Goal: Task Accomplishment & Management: Use online tool/utility

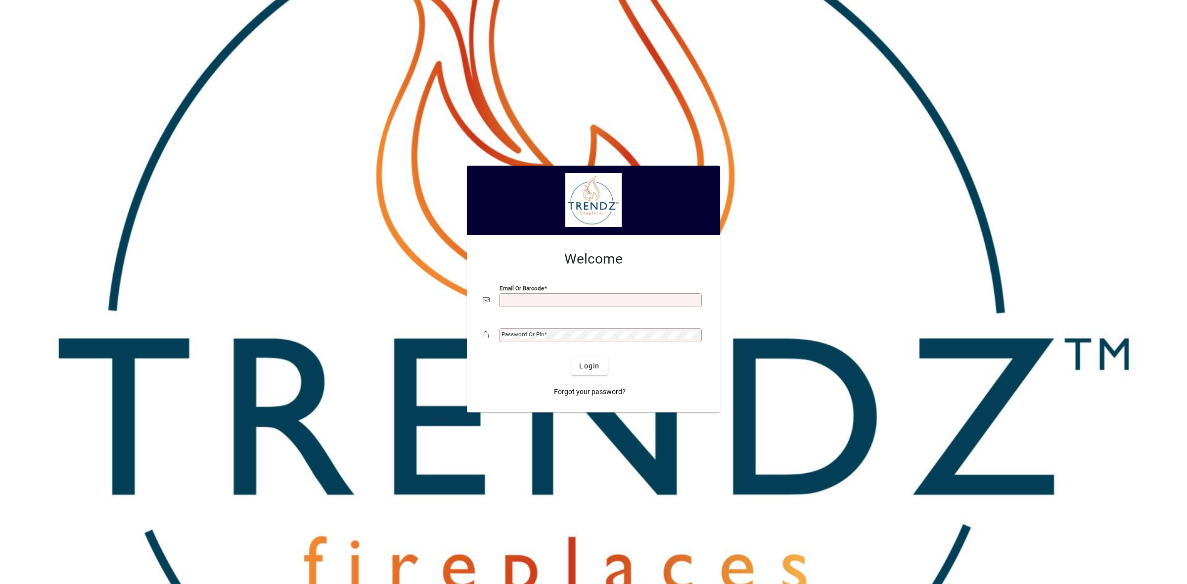
type input "**********"
click at [584, 370] on span "Login" at bounding box center [589, 366] width 20 height 10
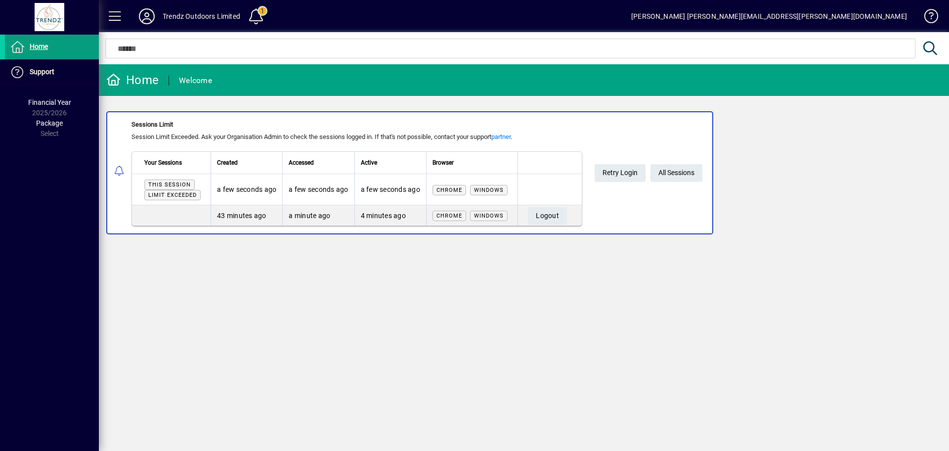
click at [430, 296] on div "Home Welcome Sessions Limit Session Limit Exceeded. Ask your Organisation Admin…" at bounding box center [524, 257] width 850 height 387
click at [620, 174] on span "Retry Login" at bounding box center [620, 173] width 35 height 16
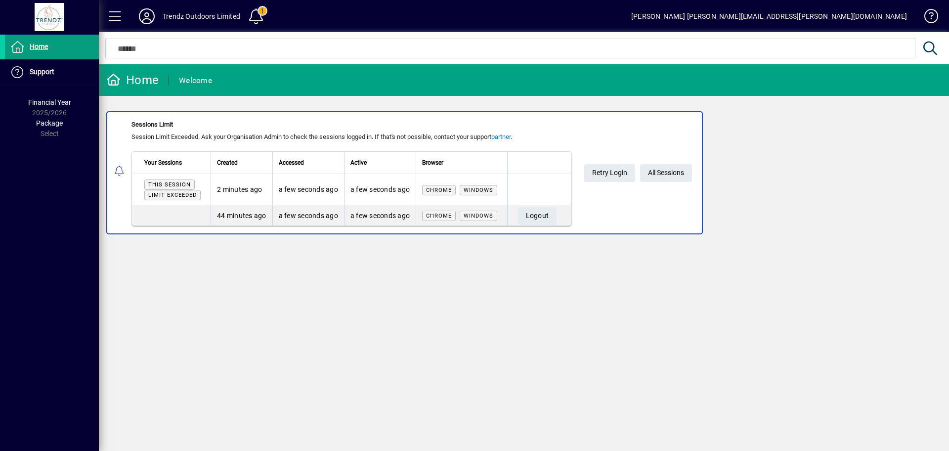
click at [407, 327] on div "Home Welcome Sessions Limit Session Limit Exceeded. Ask your Organisation Admin…" at bounding box center [524, 257] width 850 height 387
click at [43, 46] on span "Home" at bounding box center [39, 47] width 18 height 8
click at [47, 10] on div at bounding box center [49, 17] width 93 height 28
click at [134, 81] on div "Home" at bounding box center [132, 80] width 52 height 16
click at [204, 81] on div "Welcome" at bounding box center [195, 81] width 33 height 16
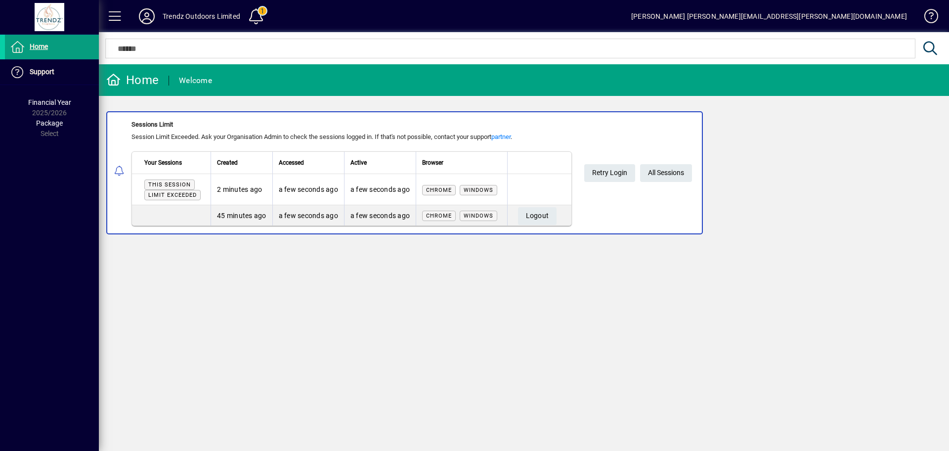
click at [471, 299] on div "Home Welcome Sessions Limit Session Limit Exceeded. Ask your Organisation Admin…" at bounding box center [524, 257] width 850 height 387
drag, startPoint x: 264, startPoint y: 279, endPoint x: 107, endPoint y: 136, distance: 211.8
click at [258, 267] on div "Home Welcome Sessions Limit Session Limit Exceeded. Ask your Organisation Admin…" at bounding box center [524, 257] width 850 height 387
click at [617, 172] on span "Retry Login" at bounding box center [609, 173] width 35 height 16
click at [548, 214] on span "Logout" at bounding box center [537, 216] width 23 height 16
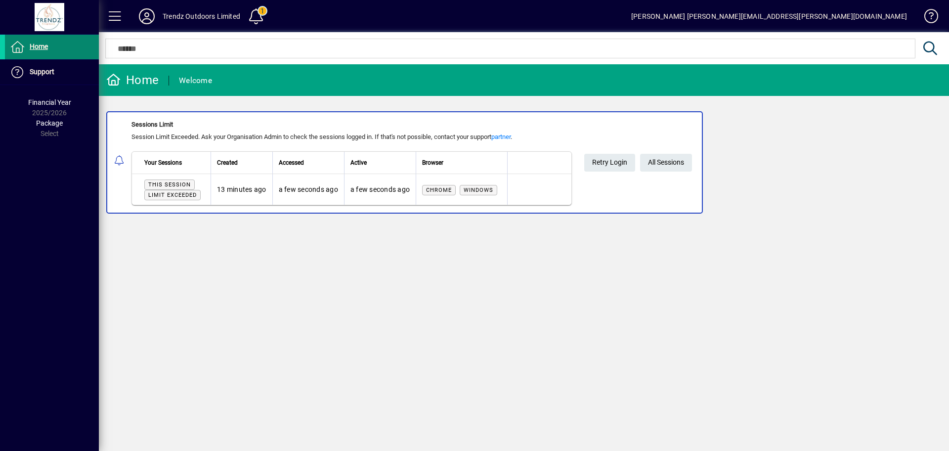
click at [47, 49] on span "Home" at bounding box center [39, 47] width 18 height 8
click at [120, 14] on span at bounding box center [115, 16] width 24 height 24
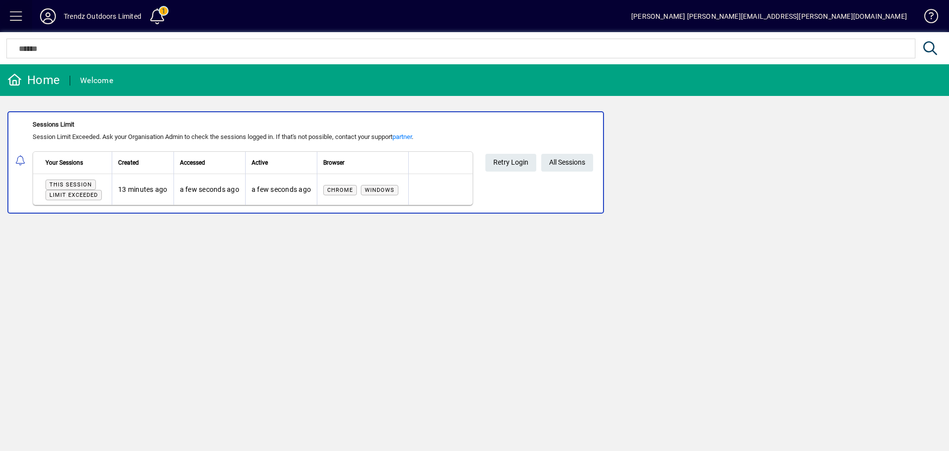
click at [11, 16] on span at bounding box center [16, 16] width 24 height 24
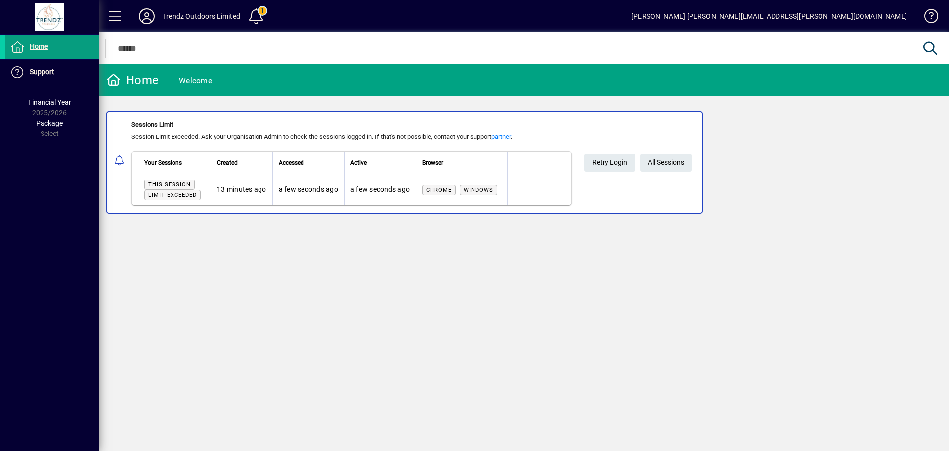
click at [46, 18] on div at bounding box center [49, 17] width 93 height 28
click at [925, 19] on span at bounding box center [927, 18] width 24 height 24
click at [852, 20] on div "[PERSON_NAME] [PERSON_NAME][EMAIL_ADDRESS][PERSON_NAME][DOMAIN_NAME]" at bounding box center [769, 16] width 276 height 16
drag, startPoint x: 217, startPoint y: 15, endPoint x: 127, endPoint y: 13, distance: 90.0
click at [217, 15] on div "Trendz Outdoors Limited" at bounding box center [202, 16] width 78 height 16
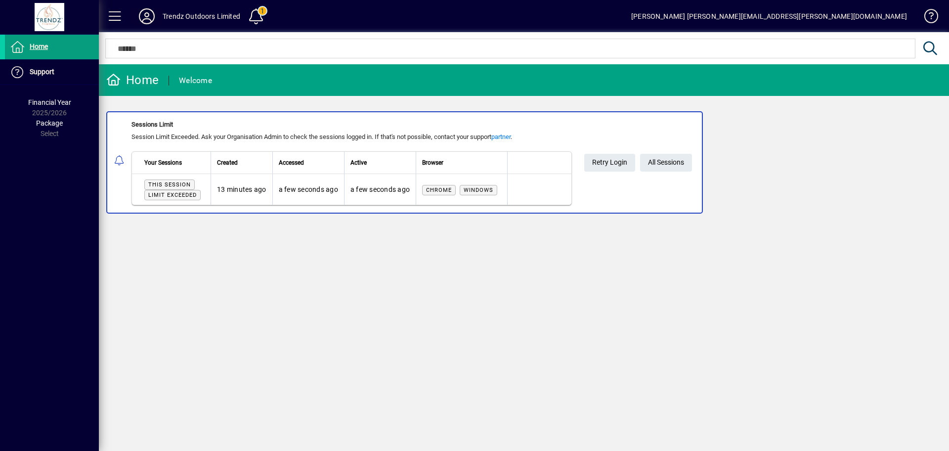
click at [144, 14] on icon at bounding box center [147, 16] width 20 height 16
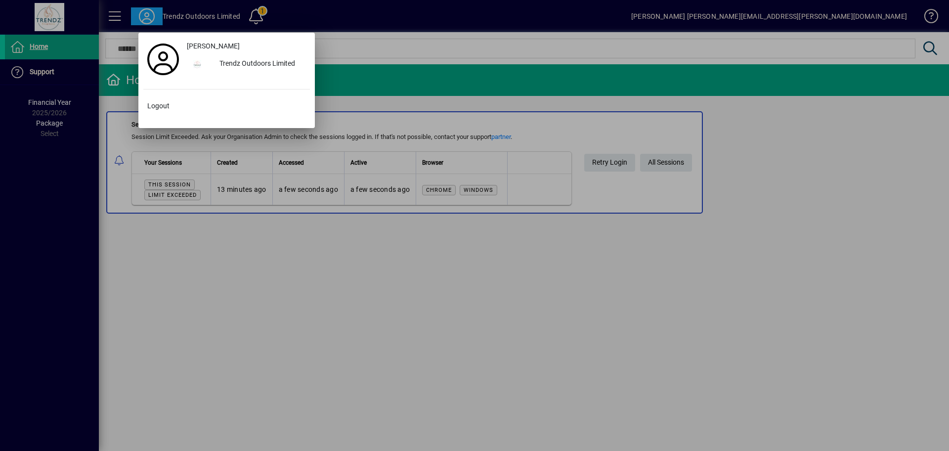
click at [174, 238] on div at bounding box center [474, 225] width 949 height 451
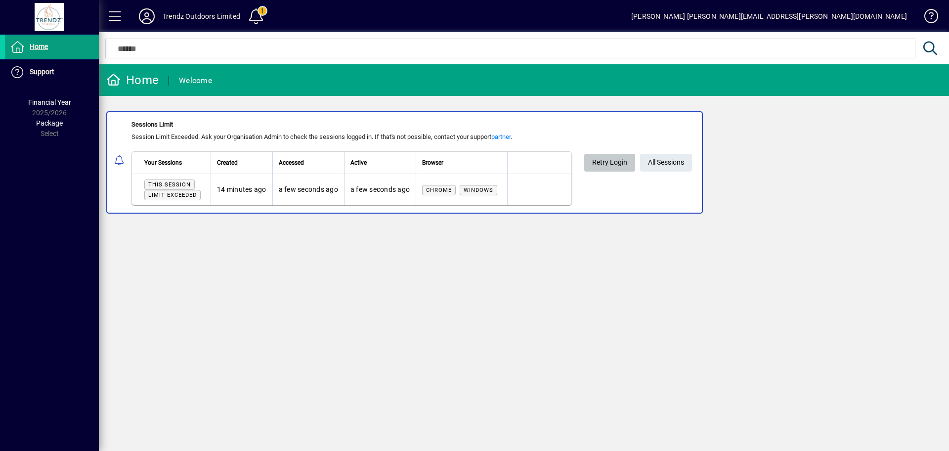
click at [617, 163] on span "Retry Login" at bounding box center [609, 162] width 35 height 16
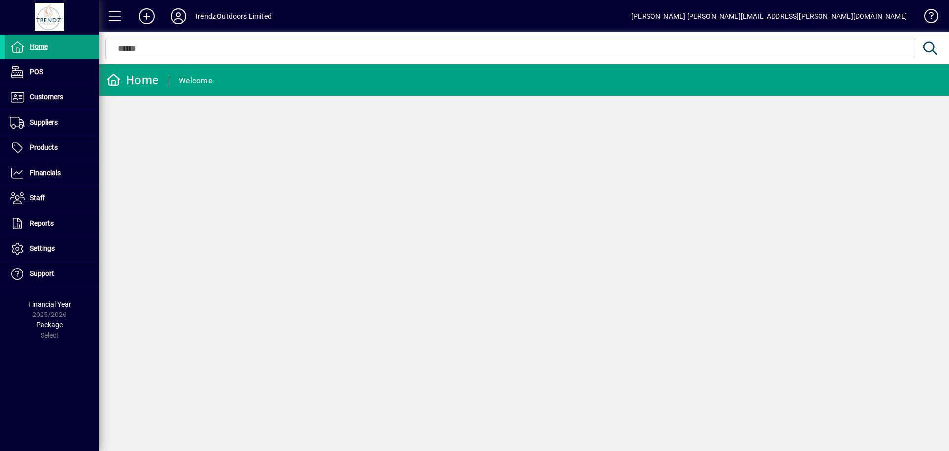
click at [193, 217] on div "Home Welcome" at bounding box center [524, 257] width 850 height 387
click at [32, 223] on span "Reports" at bounding box center [42, 223] width 24 height 8
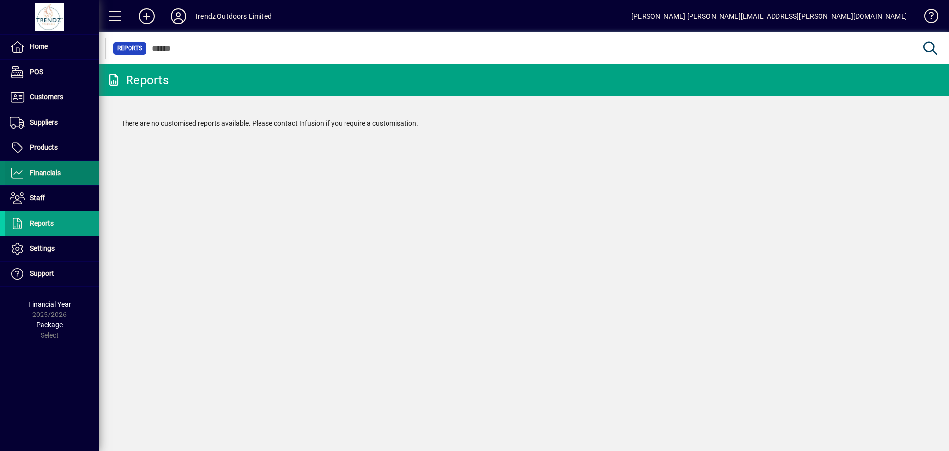
click at [48, 170] on span "Financials" at bounding box center [45, 173] width 31 height 8
click at [43, 173] on span "Financials" at bounding box center [45, 173] width 31 height 8
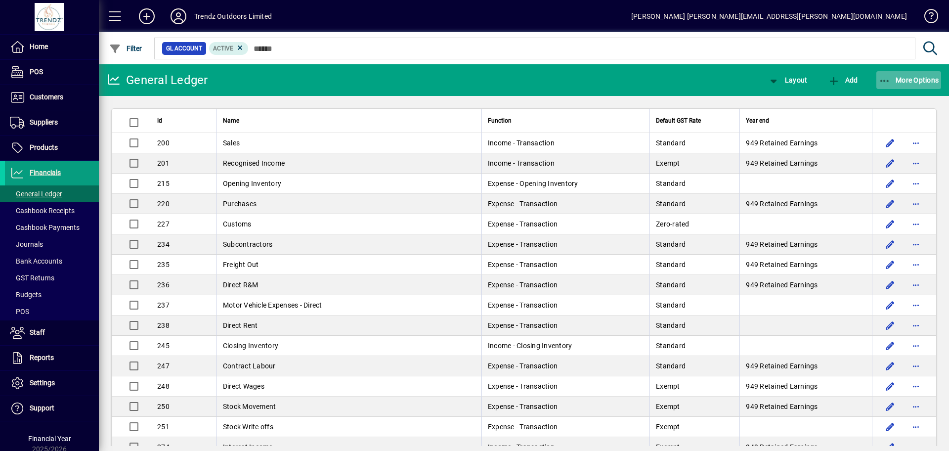
click at [914, 85] on span "button" at bounding box center [909, 80] width 65 height 24
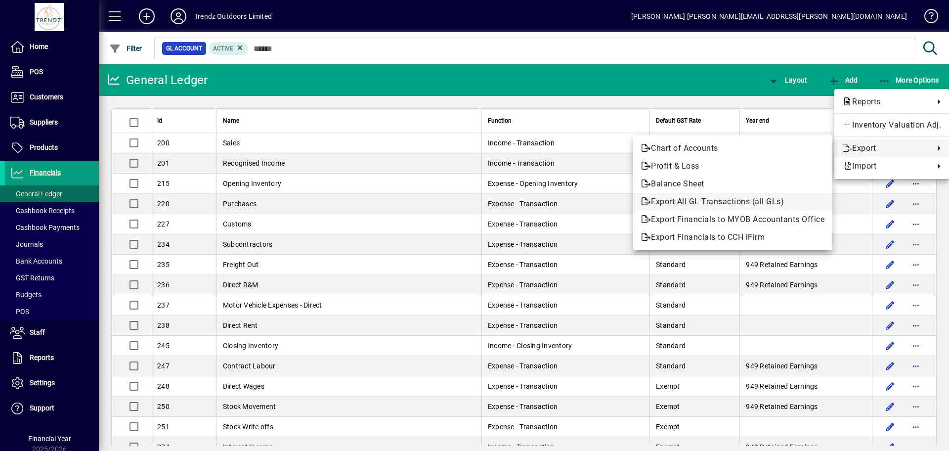
click at [744, 201] on span "Export All GL Transactions (all GLs)" at bounding box center [732, 202] width 183 height 12
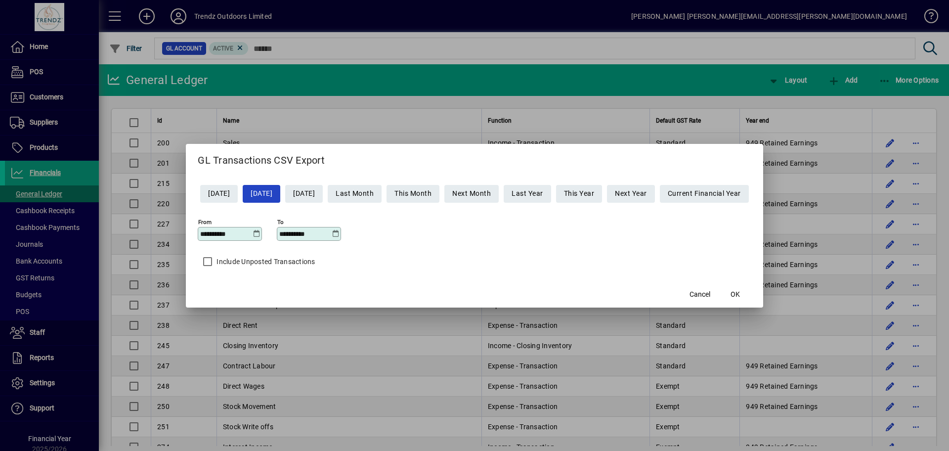
click at [253, 232] on icon at bounding box center [256, 234] width 7 height 8
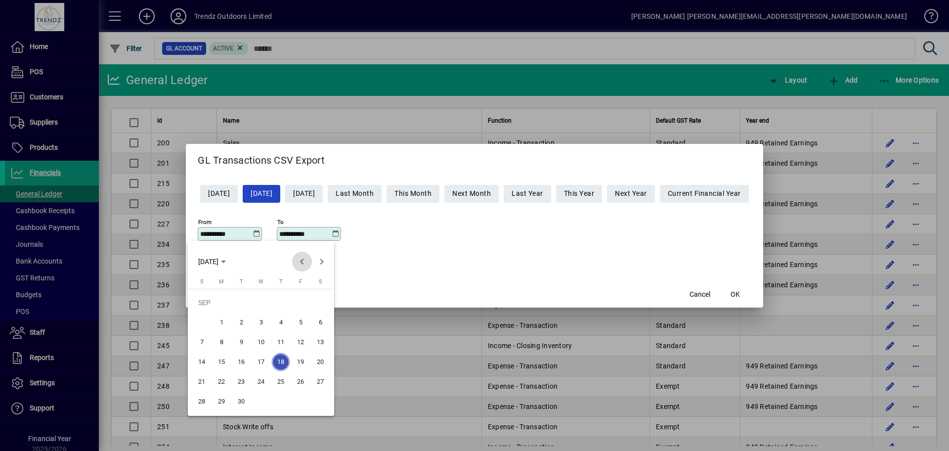
click at [298, 261] on span "Previous month" at bounding box center [302, 262] width 20 height 20
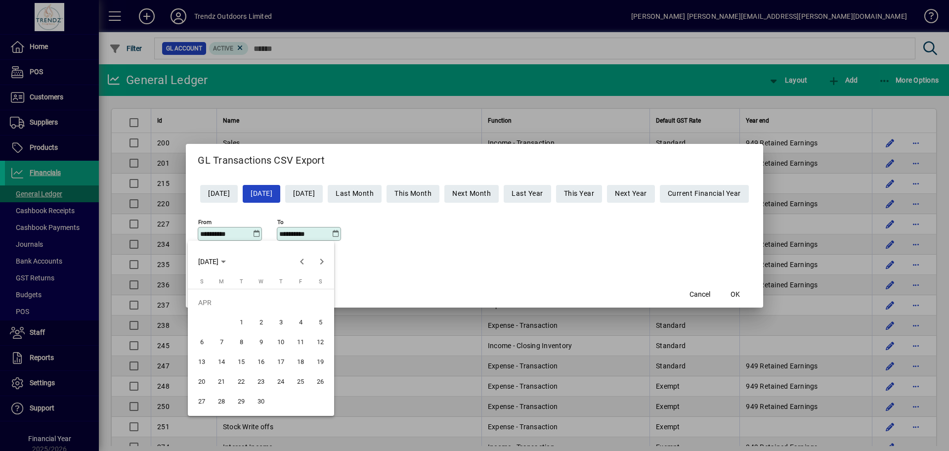
click at [242, 319] on span "1" at bounding box center [241, 322] width 18 height 18
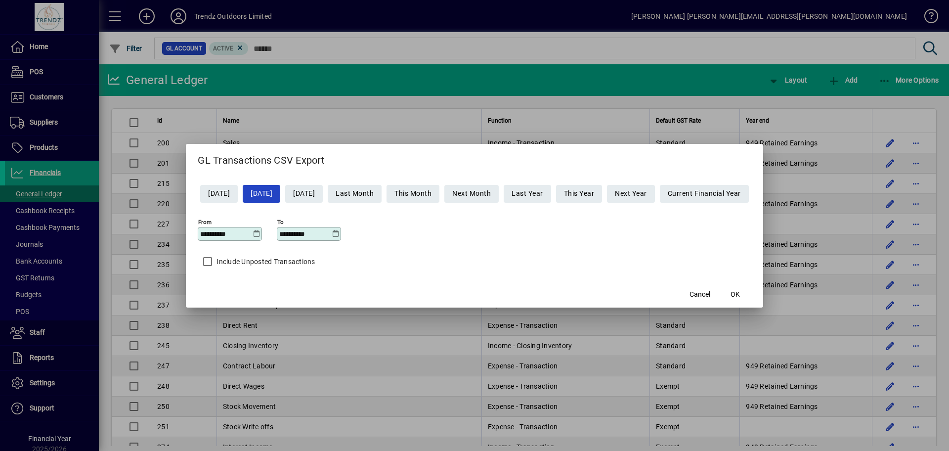
type input "**********"
click at [332, 235] on icon at bounding box center [335, 234] width 7 height 8
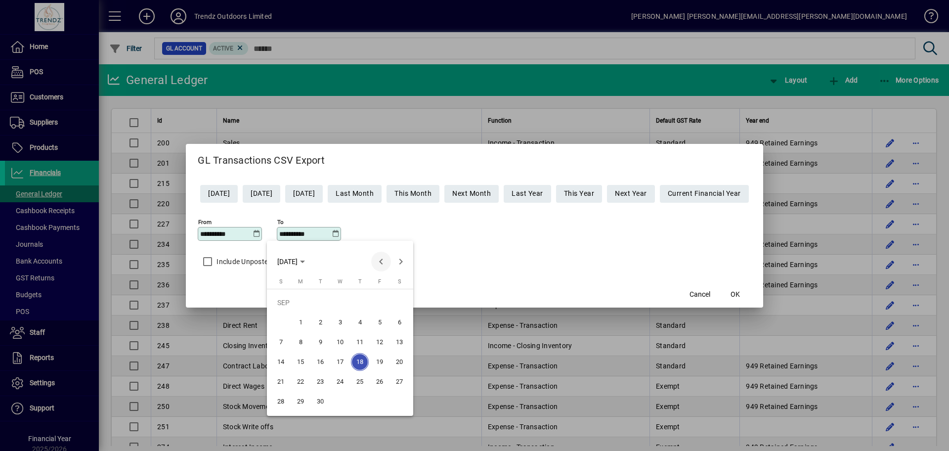
click at [375, 259] on span "Previous month" at bounding box center [381, 262] width 20 height 20
drag, startPoint x: 280, startPoint y: 404, endPoint x: 255, endPoint y: 447, distance: 49.6
click at [279, 405] on span "31" at bounding box center [281, 402] width 18 height 18
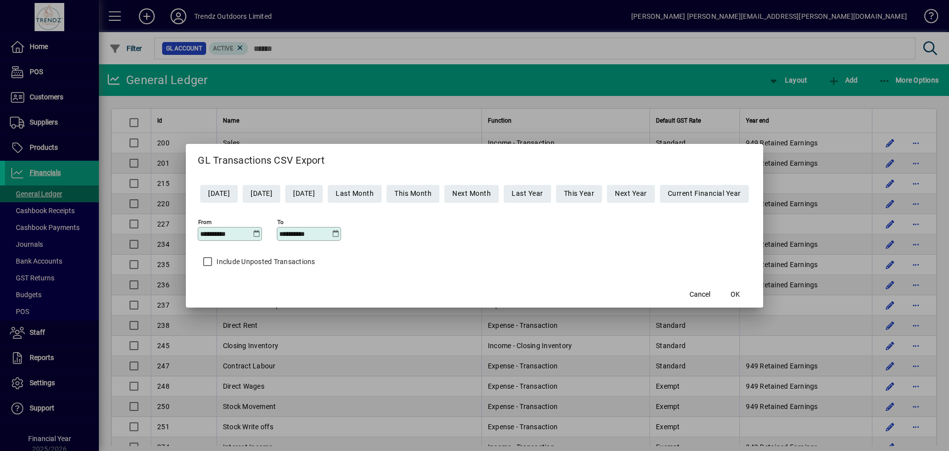
type input "**********"
click at [740, 293] on span "OK" at bounding box center [735, 294] width 9 height 10
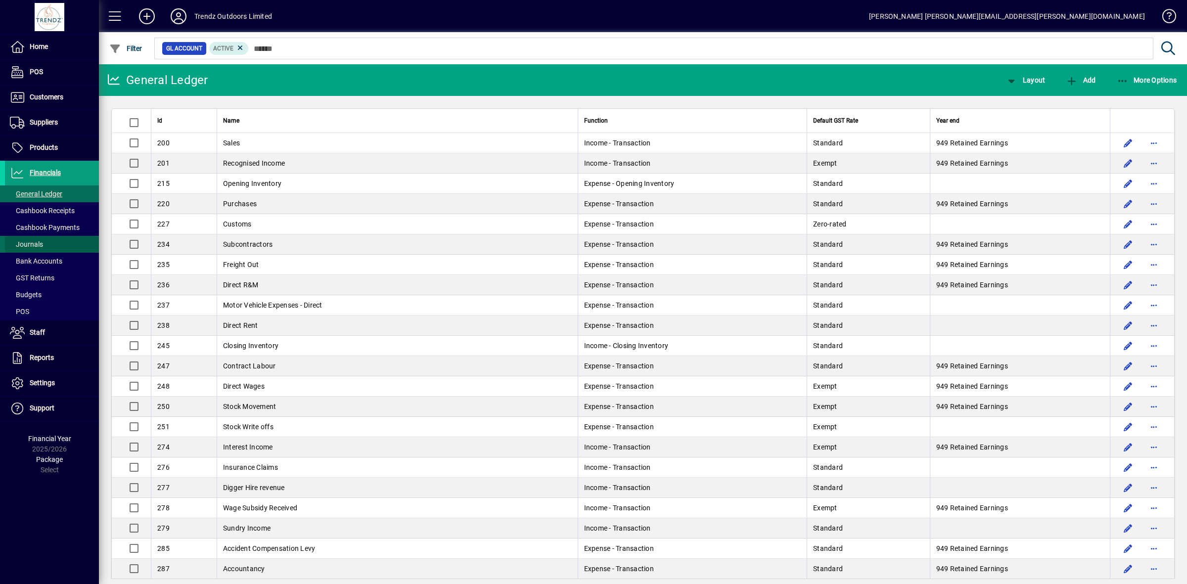
click at [56, 248] on span at bounding box center [52, 244] width 94 height 24
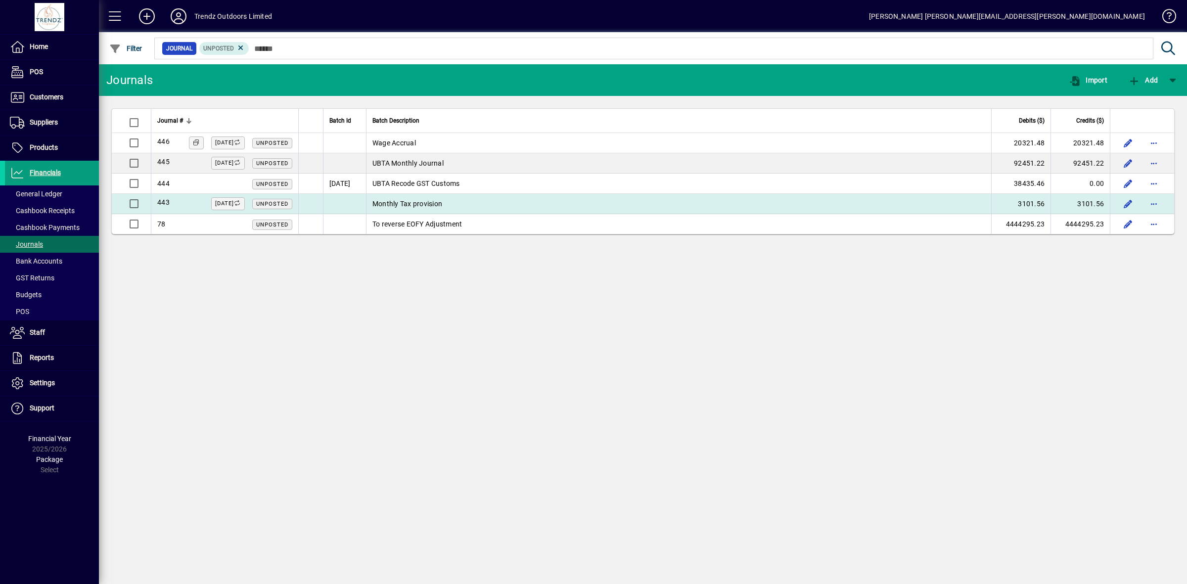
click at [464, 203] on td "Monthly Tax provision" at bounding box center [678, 204] width 625 height 20
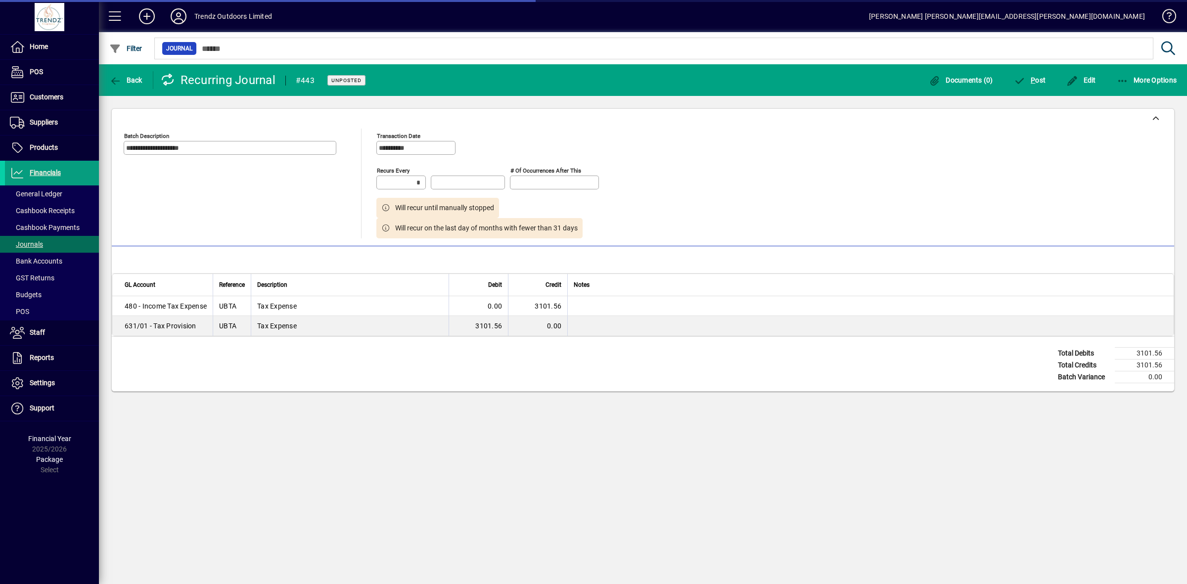
type input "********"
click at [949, 80] on span "P ost" at bounding box center [1030, 80] width 32 height 8
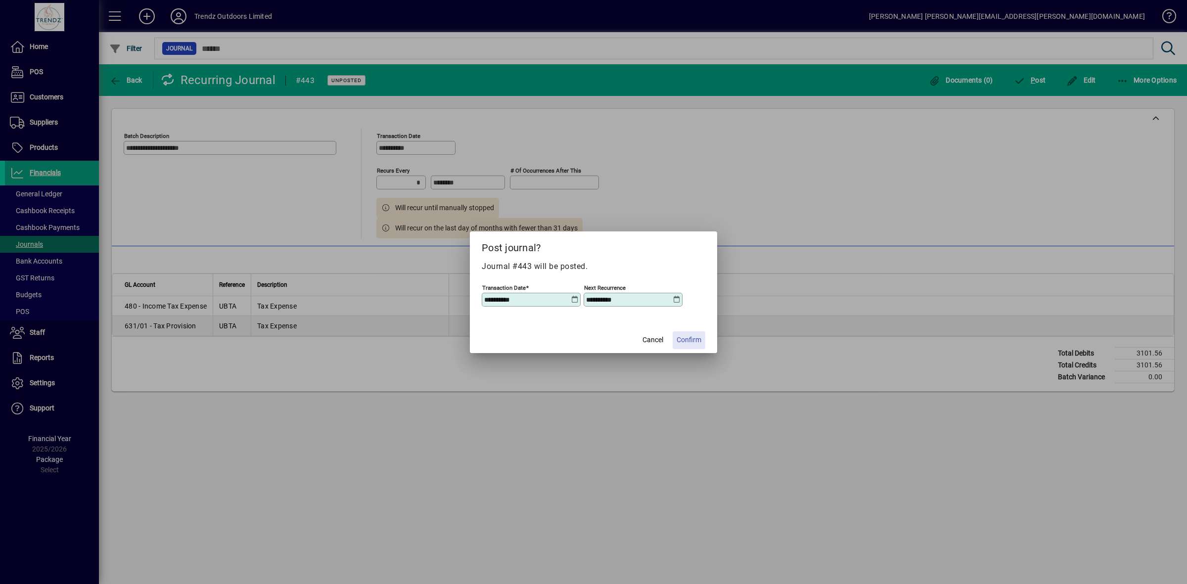
click at [696, 339] on span "Confirm" at bounding box center [688, 340] width 25 height 10
